Goal: Task Accomplishment & Management: Manage account settings

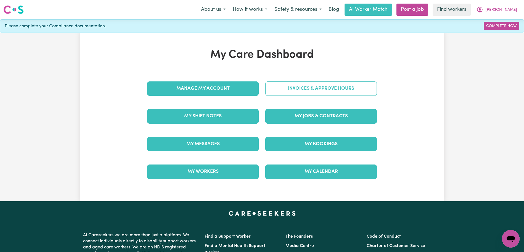
click at [310, 90] on link "Invoices & Approve Hours" at bounding box center [320, 88] width 111 height 14
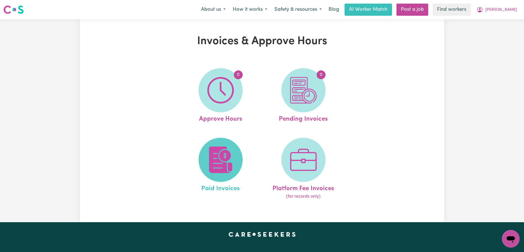
click at [232, 150] on img at bounding box center [220, 160] width 26 height 26
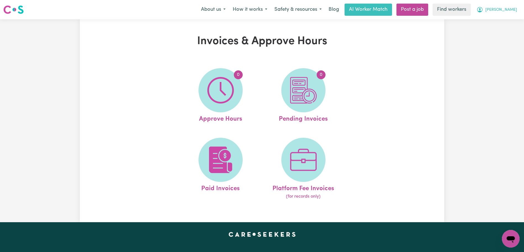
click at [504, 13] on button "[PERSON_NAME]" at bounding box center [497, 10] width 48 height 12
click at [501, 30] on link "Logout" at bounding box center [499, 31] width 44 height 10
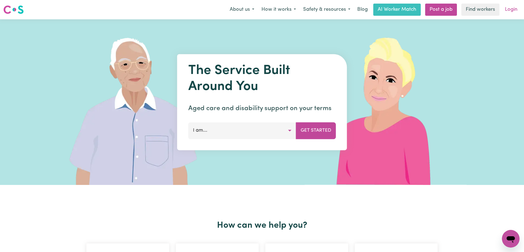
click at [512, 7] on link "Login" at bounding box center [510, 10] width 19 height 12
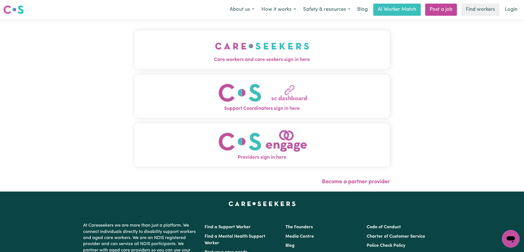
click at [254, 49] on button "Care workers and care seekers sign in here" at bounding box center [261, 49] width 255 height 39
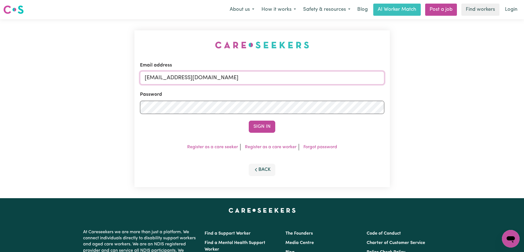
drag, startPoint x: 332, startPoint y: 78, endPoint x: 172, endPoint y: 79, distance: 160.3
click at [172, 79] on input "[EMAIL_ADDRESS][DOMAIN_NAME]" at bounding box center [262, 77] width 244 height 13
paste input "PerryHolzmannHCP"
type input "[EMAIL_ADDRESS][DOMAIN_NAME]"
click at [249, 121] on button "Sign In" at bounding box center [262, 127] width 26 height 12
